Goal: Task Accomplishment & Management: Manage account settings

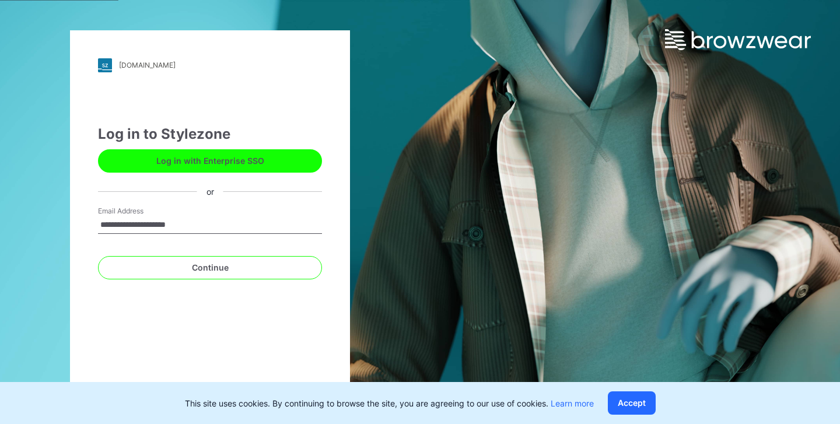
click at [230, 268] on button "Continue" at bounding box center [210, 267] width 224 height 23
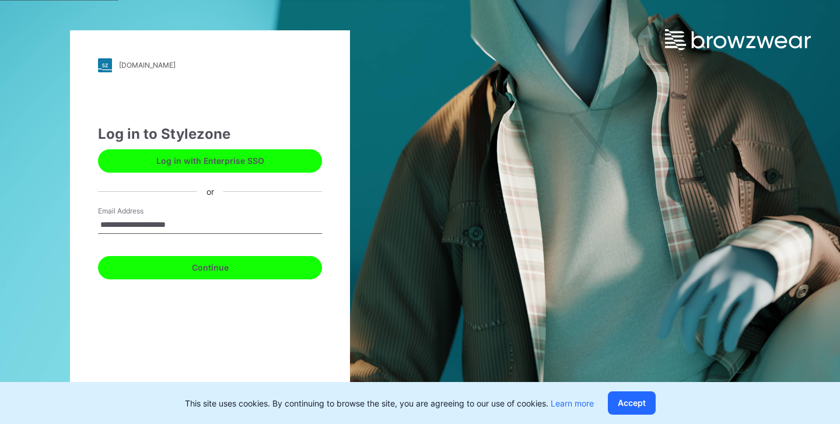
click at [230, 268] on button "Continue" at bounding box center [210, 267] width 224 height 23
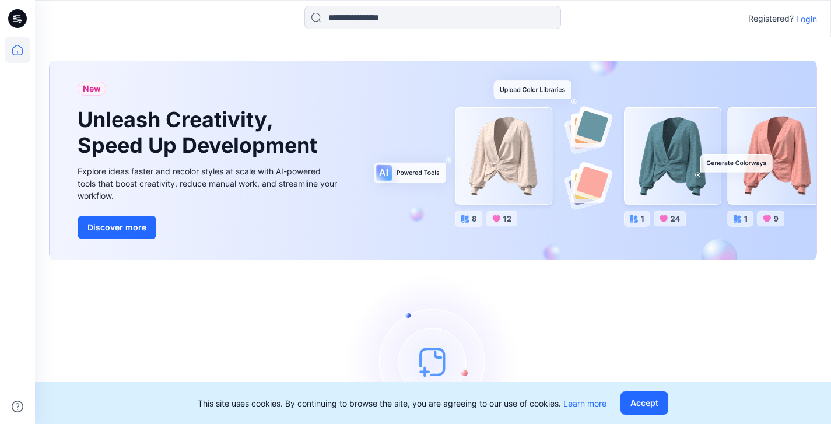
click at [809, 19] on p "Login" at bounding box center [806, 19] width 21 height 12
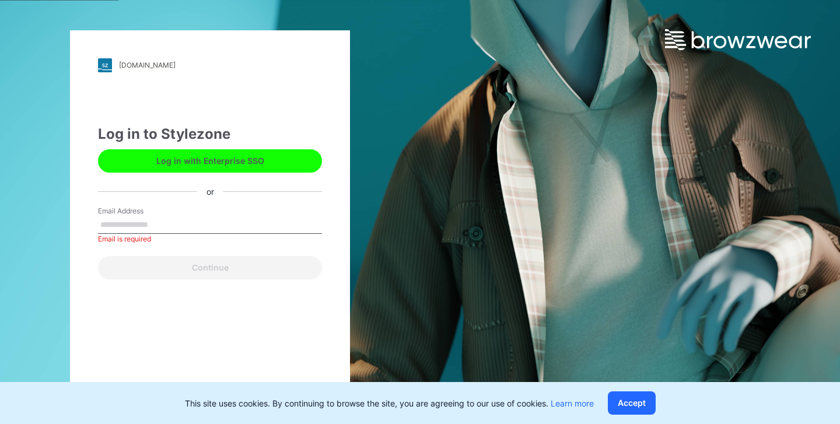
click at [249, 161] on button "Log in with Enterprise SSO" at bounding box center [210, 160] width 224 height 23
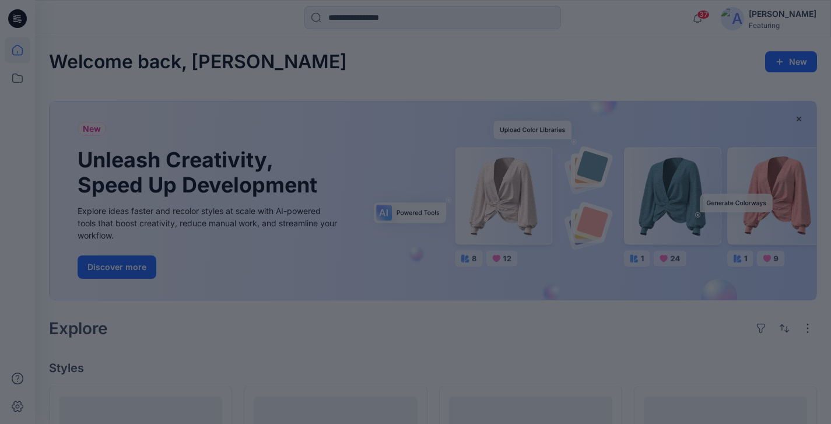
click at [17, 76] on div at bounding box center [415, 212] width 831 height 424
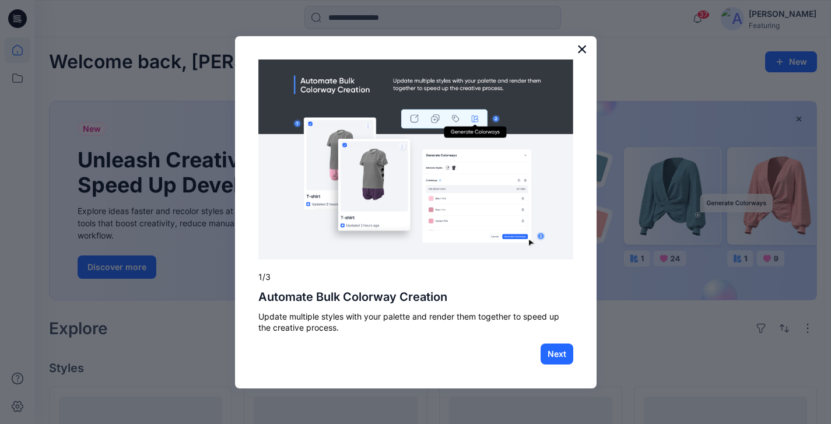
click at [580, 52] on button "×" at bounding box center [582, 49] width 11 height 19
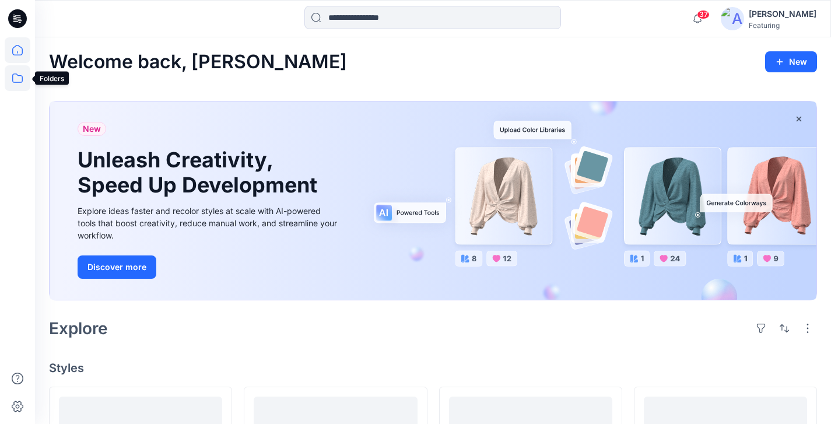
click at [11, 79] on icon at bounding box center [18, 78] width 26 height 26
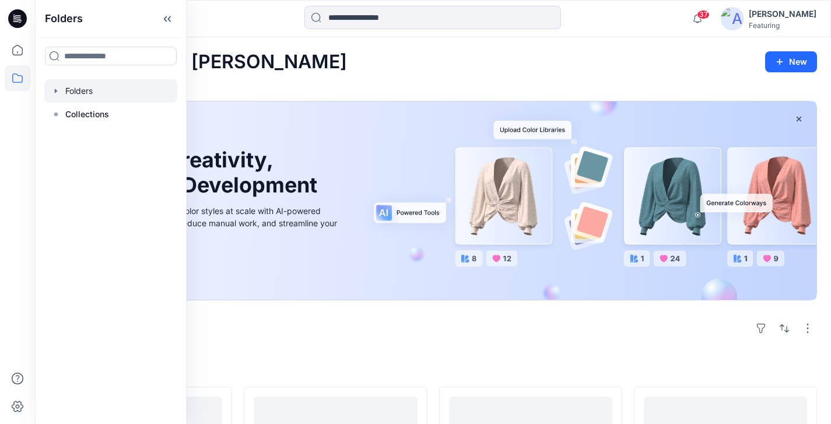
click at [84, 96] on div at bounding box center [110, 90] width 133 height 23
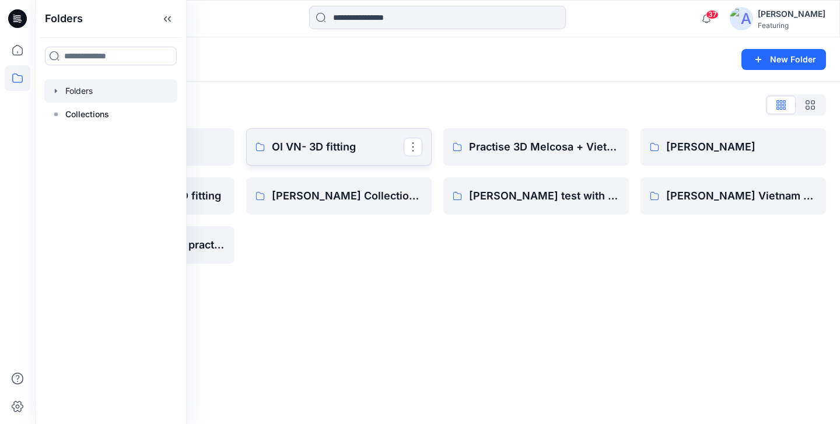
click at [307, 141] on p "OI VN- 3D fitting" at bounding box center [338, 147] width 132 height 16
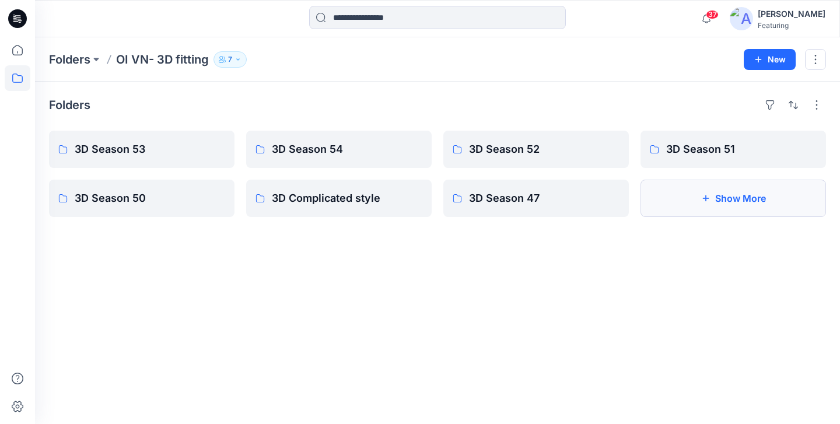
click at [725, 201] on button "Show More" at bounding box center [734, 198] width 186 height 37
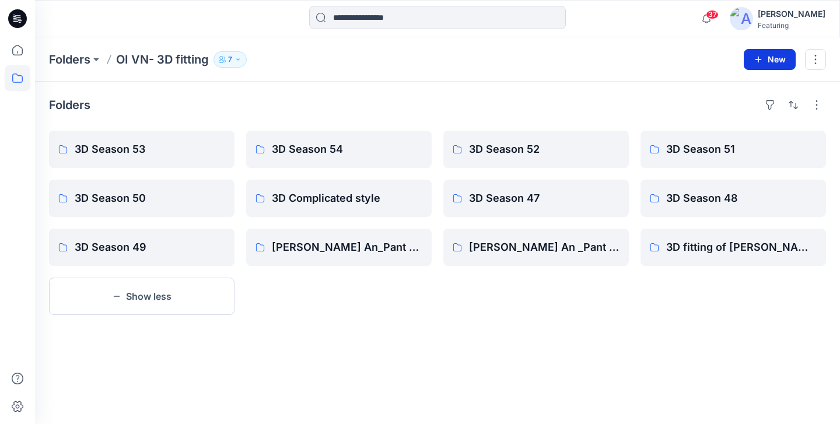
click at [783, 56] on button "New" at bounding box center [770, 59] width 52 height 21
click at [738, 107] on p "New Folder" at bounding box center [735, 111] width 43 height 12
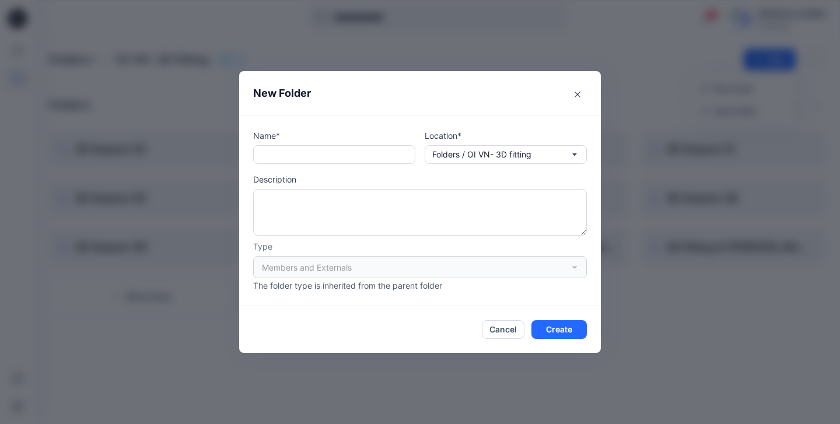
click at [338, 165] on div "Name* Location* Folders / OI VN- 3D fitting Description Type Members and Extern…" at bounding box center [420, 211] width 334 height 162
click at [335, 156] on input "text" at bounding box center [334, 154] width 162 height 19
type input "*"
type input "**********"
click at [560, 328] on button "Create" at bounding box center [559, 329] width 55 height 19
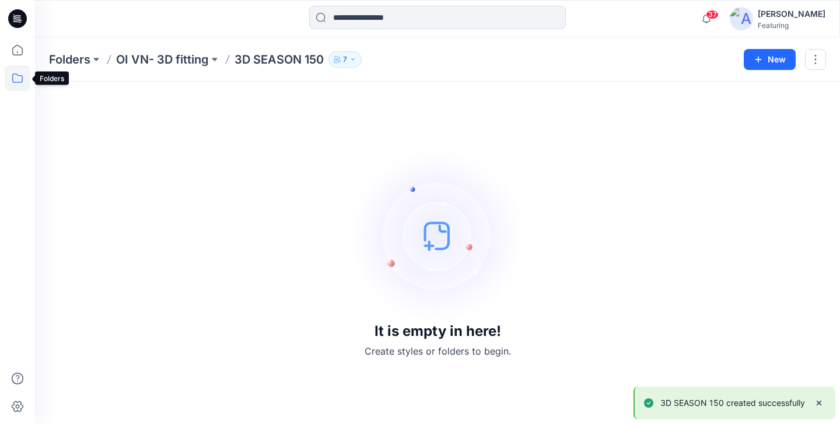
click at [18, 80] on icon at bounding box center [18, 78] width 26 height 26
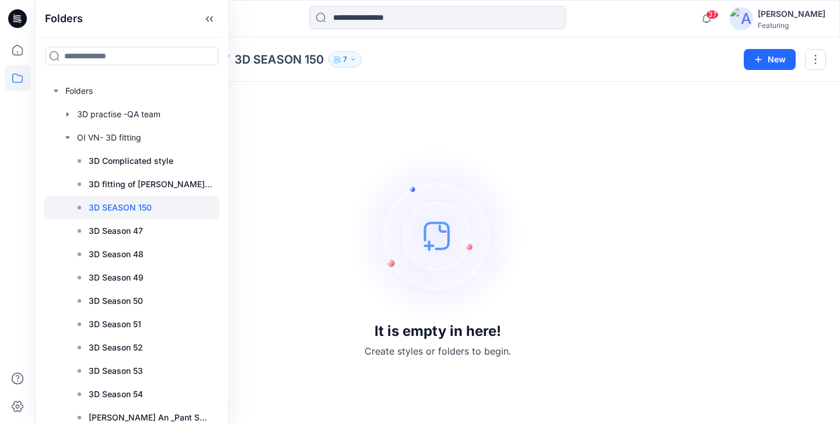
click at [297, 58] on p "3D SEASON 150" at bounding box center [279, 59] width 89 height 16
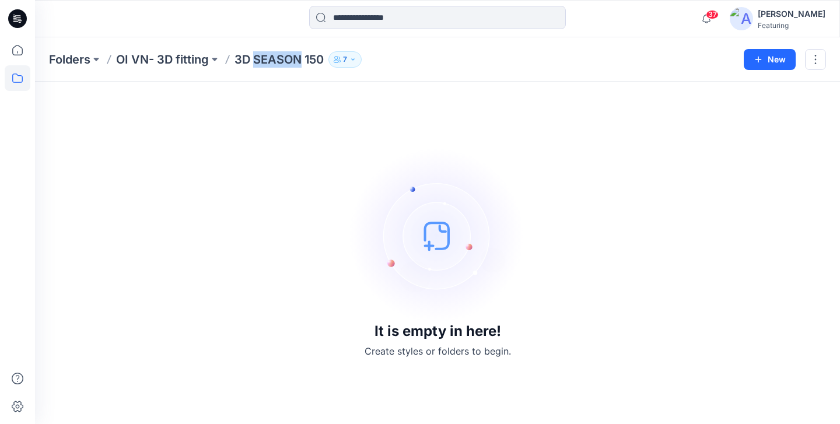
click at [356, 60] on icon "button" at bounding box center [352, 59] width 7 height 7
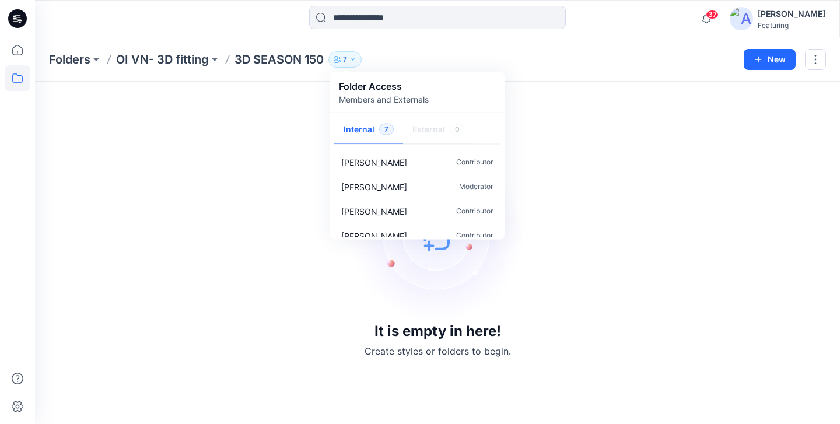
click at [242, 57] on p "3D SEASON 150" at bounding box center [279, 59] width 89 height 16
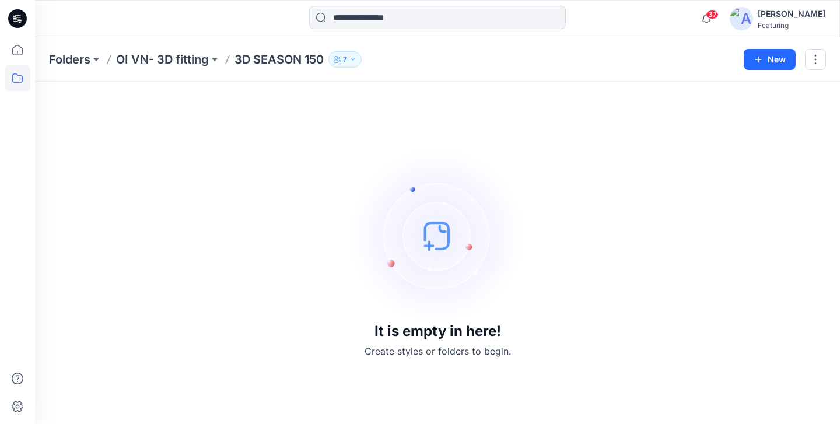
click at [258, 54] on p "3D SEASON 150" at bounding box center [279, 59] width 89 height 16
click at [318, 58] on p "3D SEASON 150" at bounding box center [279, 59] width 89 height 16
click at [317, 57] on p "3D SEASON 150" at bounding box center [279, 59] width 89 height 16
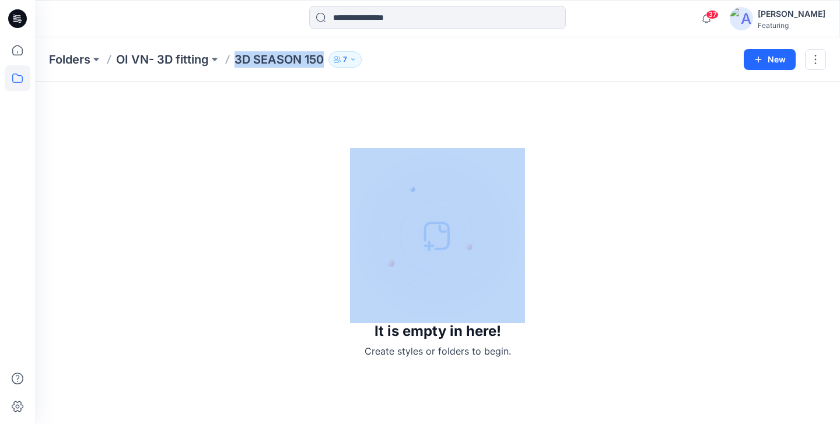
click at [317, 57] on p "3D SEASON 150" at bounding box center [279, 59] width 89 height 16
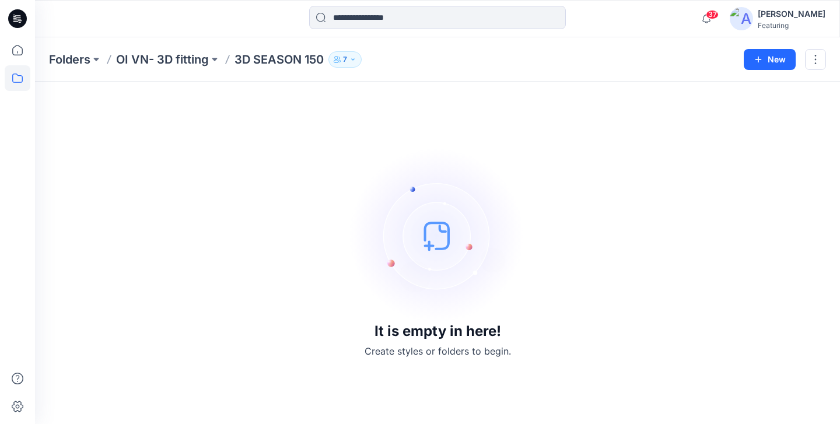
click at [317, 57] on p "3D SEASON 150" at bounding box center [279, 59] width 89 height 16
click at [321, 60] on p "3D SEASON 150" at bounding box center [279, 59] width 89 height 16
click at [219, 57] on button at bounding box center [215, 59] width 12 height 16
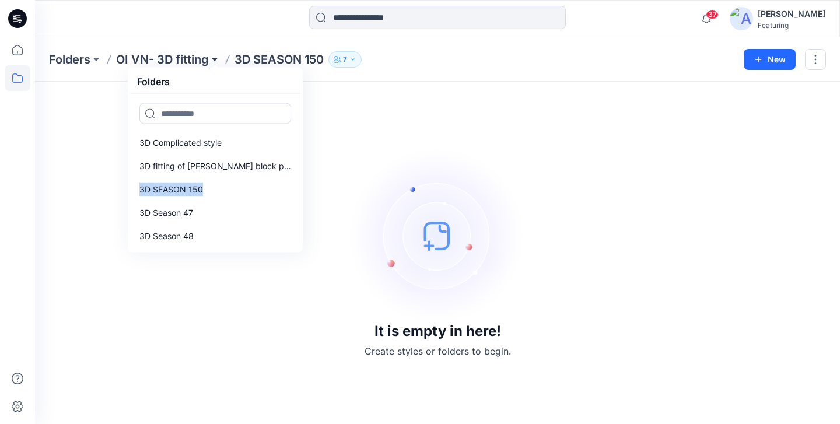
click at [212, 59] on button at bounding box center [215, 59] width 12 height 16
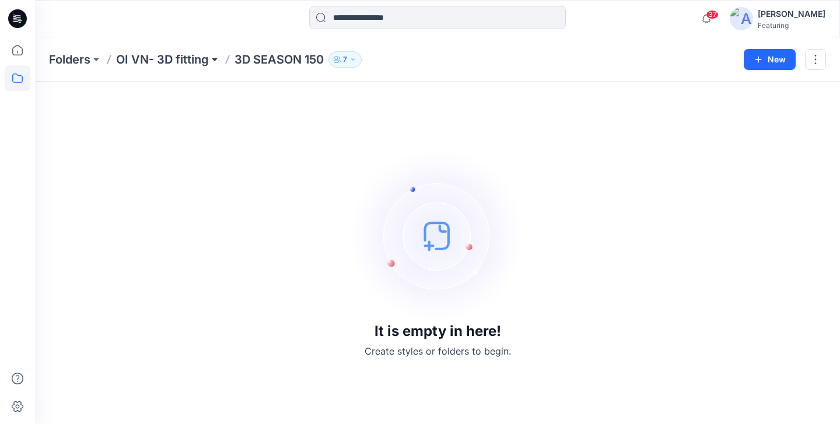
click at [214, 60] on button at bounding box center [215, 59] width 12 height 16
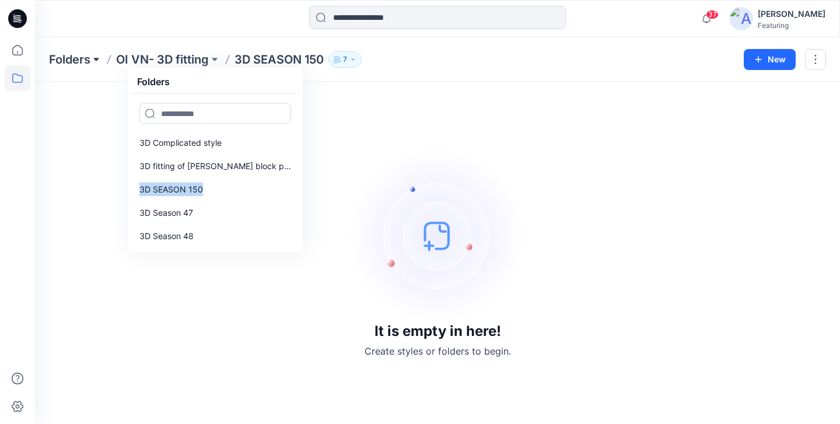
click at [97, 58] on button at bounding box center [96, 59] width 12 height 16
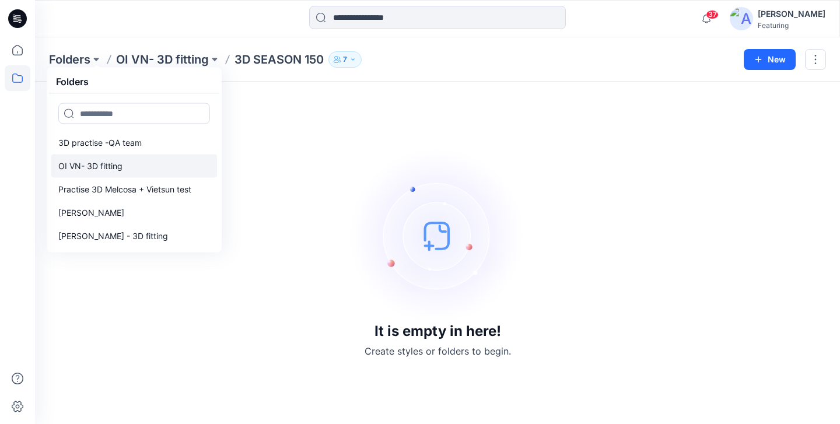
click at [106, 167] on p "OI VN- 3D fitting" at bounding box center [90, 166] width 64 height 14
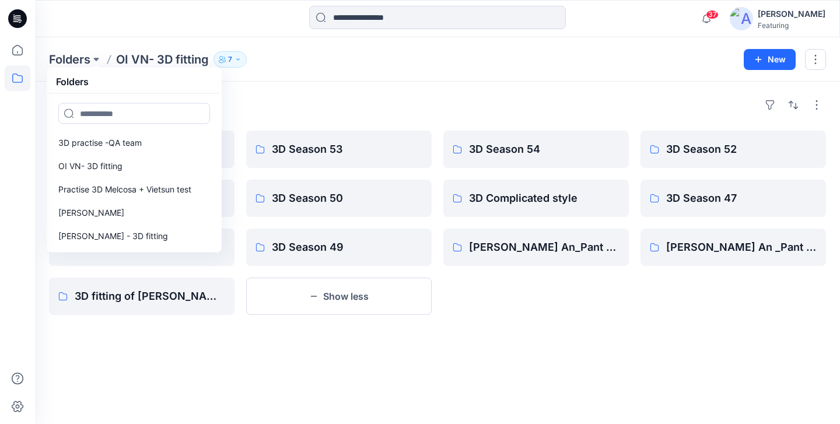
click at [345, 344] on div "Folders 3D SEASON 150 3D Season 51 3D Season 48 3D fitting of Heine block patte…" at bounding box center [437, 253] width 805 height 342
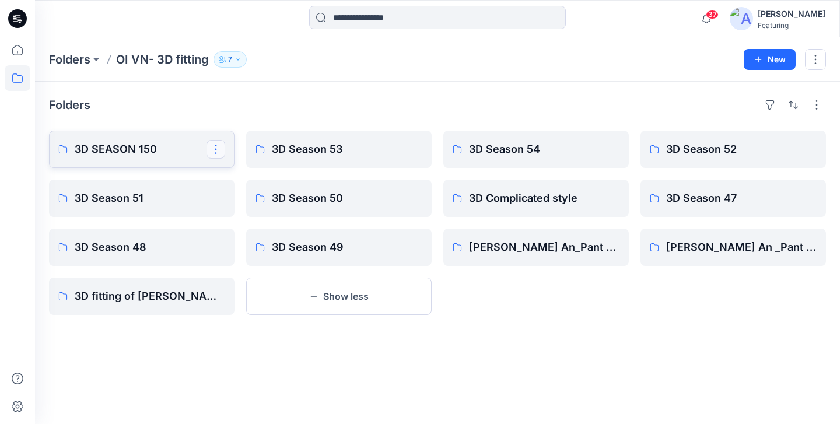
click at [215, 148] on button "button" at bounding box center [216, 149] width 19 height 19
click at [236, 171] on p "Edit" at bounding box center [237, 176] width 15 height 12
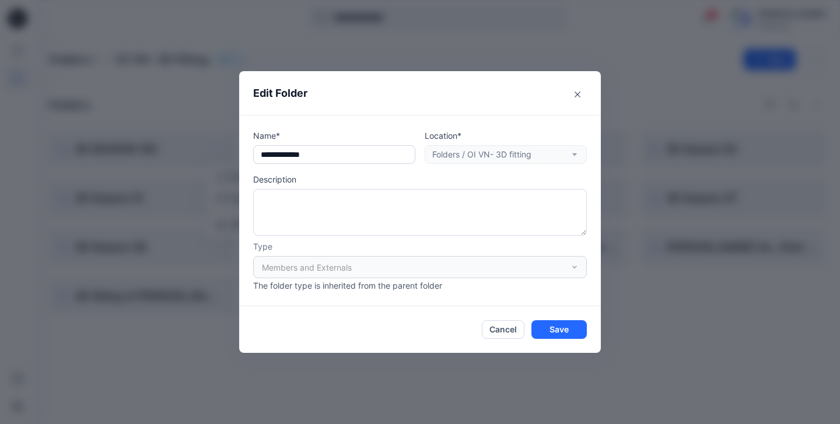
click at [331, 153] on input "**********" at bounding box center [334, 154] width 162 height 19
type input "**********"
click at [561, 329] on button "Save" at bounding box center [559, 329] width 55 height 19
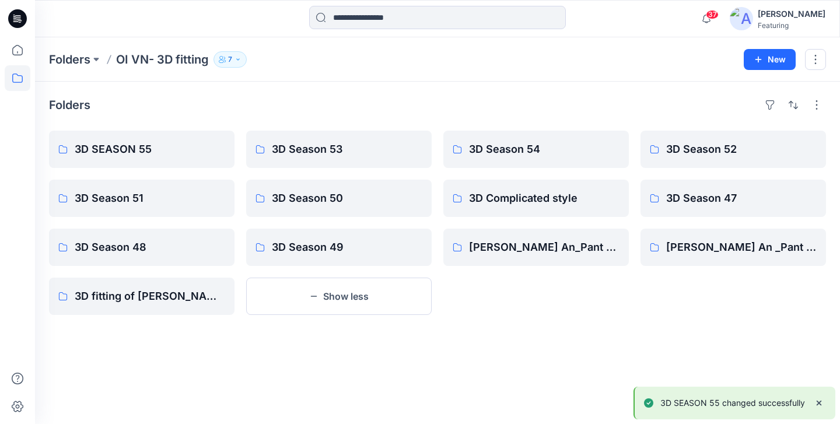
click at [553, 321] on div "Folders 3D SEASON 55 3D Season 51 3D Season 48 3D fitting of Heine block patter…" at bounding box center [437, 253] width 805 height 342
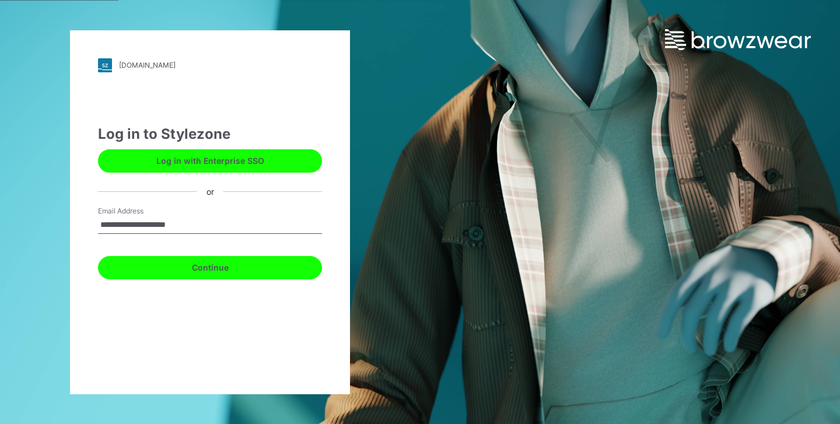
click at [209, 262] on button "Continue" at bounding box center [210, 267] width 224 height 23
